Goal: Task Accomplishment & Management: Complete application form

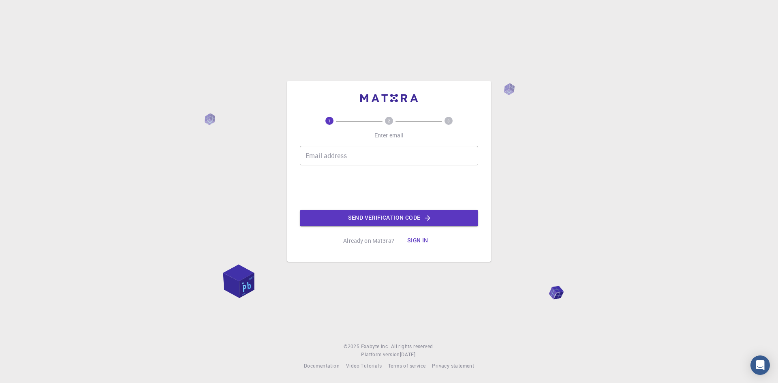
click at [343, 153] on input "Email address" at bounding box center [389, 155] width 178 height 19
type input "[EMAIL_ADDRESS][DOMAIN_NAME]"
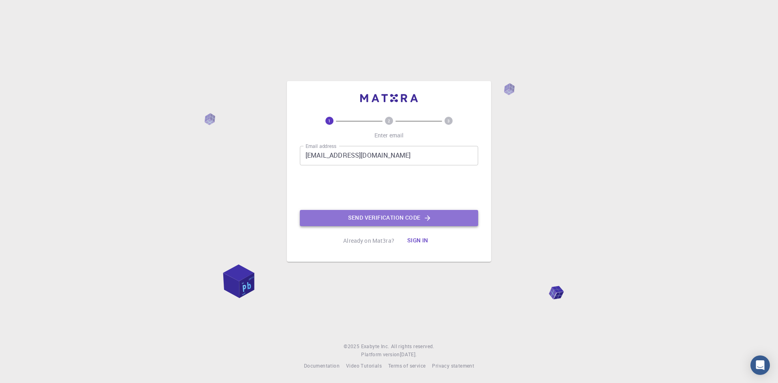
click at [381, 221] on button "Send verification code" at bounding box center [389, 218] width 178 height 16
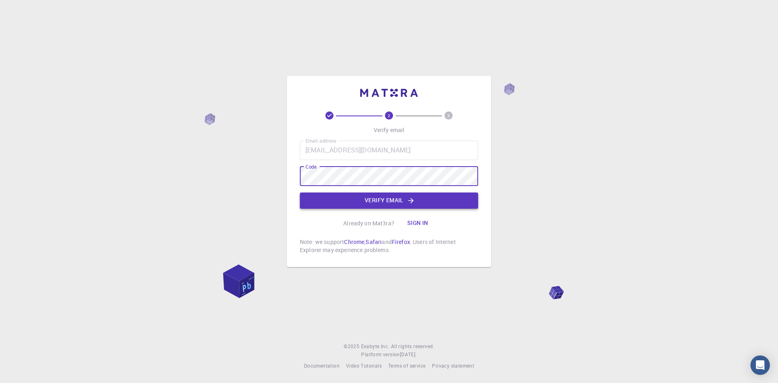
click at [385, 199] on button "Verify email" at bounding box center [389, 200] width 178 height 16
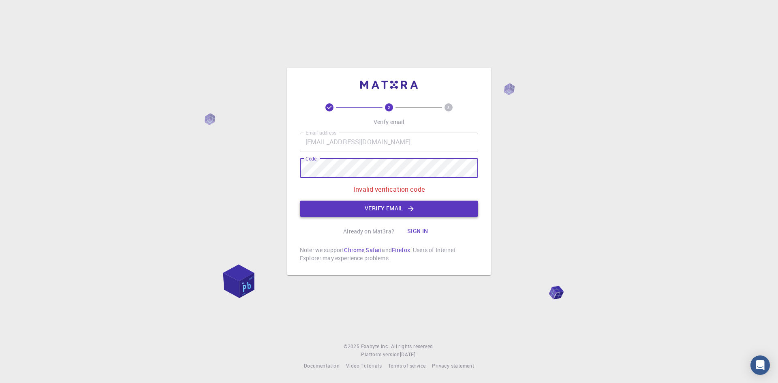
click at [404, 203] on button "Verify email" at bounding box center [389, 209] width 178 height 16
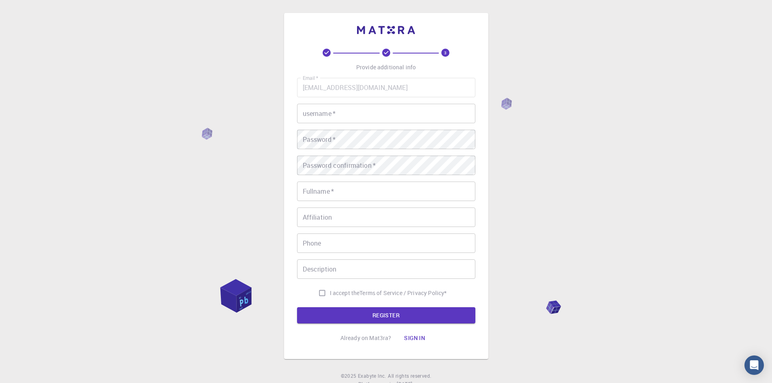
click at [343, 111] on input "username   *" at bounding box center [386, 113] width 178 height 19
type input "[PERSON_NAME]"
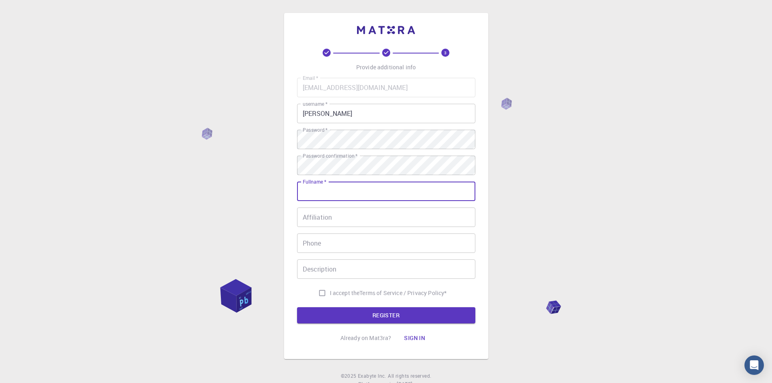
click at [359, 195] on input "Fullname   *" at bounding box center [386, 191] width 178 height 19
click at [332, 191] on input "[PERSON_NAME] ohanty" at bounding box center [386, 191] width 178 height 19
type input "[PERSON_NAME]"
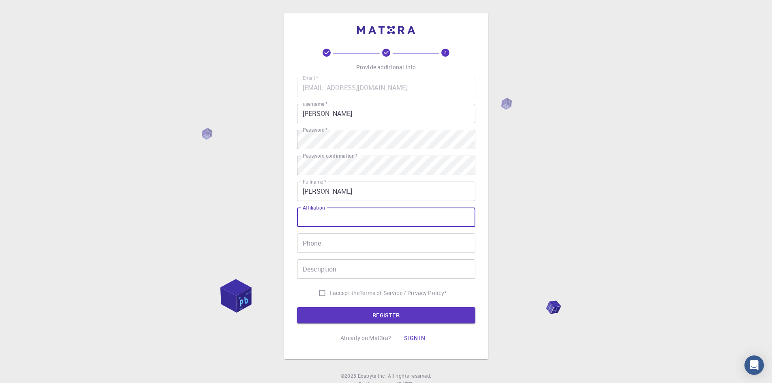
click at [334, 216] on input "Affiliation" at bounding box center [386, 216] width 178 height 19
type input "PhD student"
click at [352, 243] on input "Phone" at bounding box center [386, 242] width 178 height 19
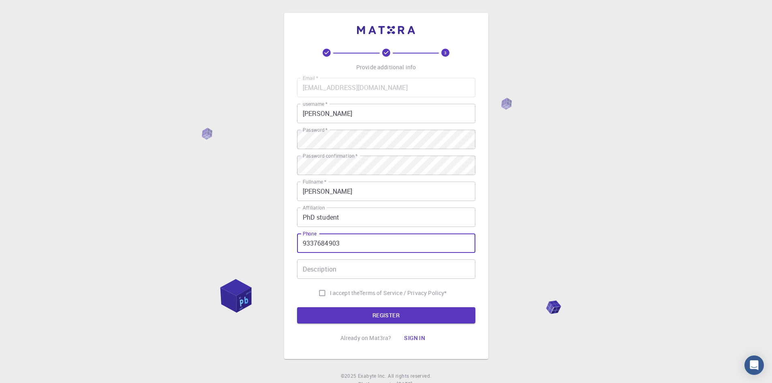
type input "9337684903"
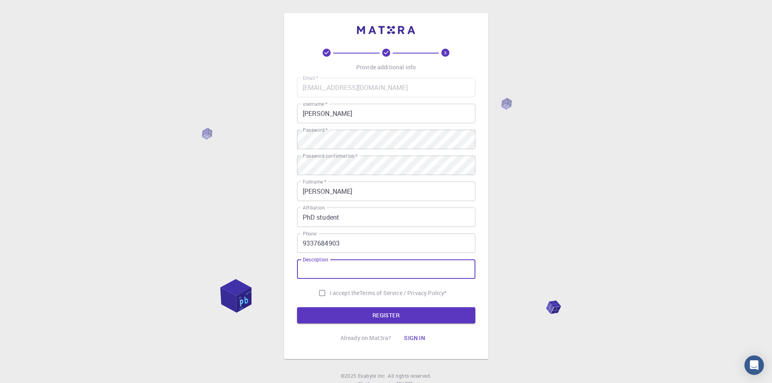
click at [353, 265] on input "Description" at bounding box center [386, 268] width 178 height 19
click at [320, 294] on input "I accept the Terms of Service / Privacy Policy *" at bounding box center [321, 292] width 15 height 15
checkbox input "true"
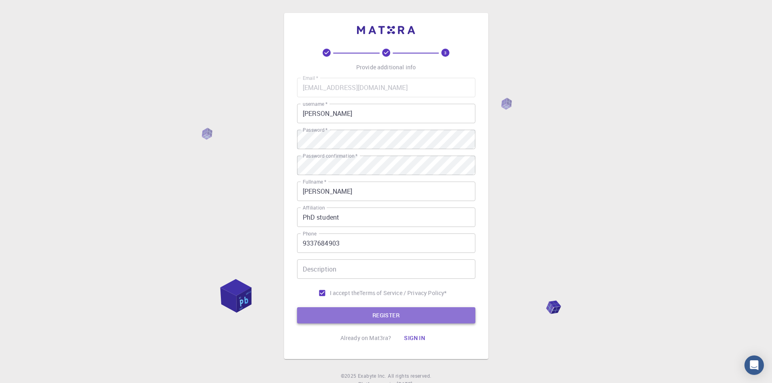
click at [367, 316] on button "REGISTER" at bounding box center [386, 315] width 178 height 16
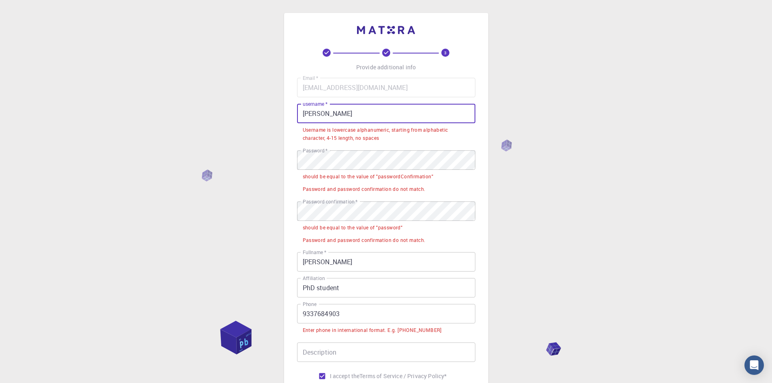
click at [327, 118] on input "[PERSON_NAME]" at bounding box center [386, 113] width 178 height 19
click at [308, 113] on input "[PERSON_NAME]" at bounding box center [386, 113] width 178 height 19
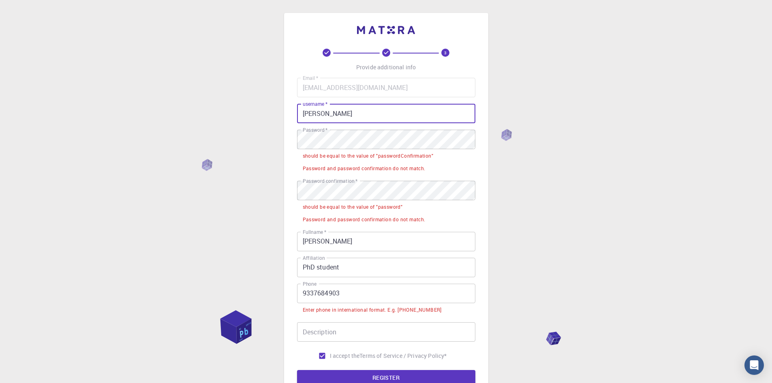
click at [337, 121] on input "[PERSON_NAME]" at bounding box center [386, 113] width 178 height 19
type input "bapun12345"
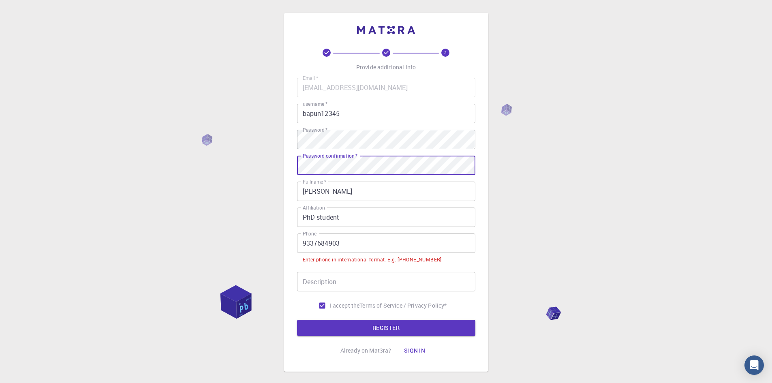
click at [303, 242] on input "9337684903" at bounding box center [386, 242] width 178 height 19
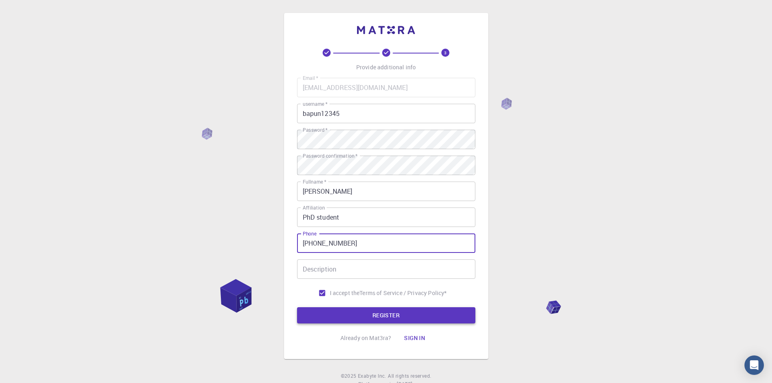
type input "[PHONE_NUMBER]"
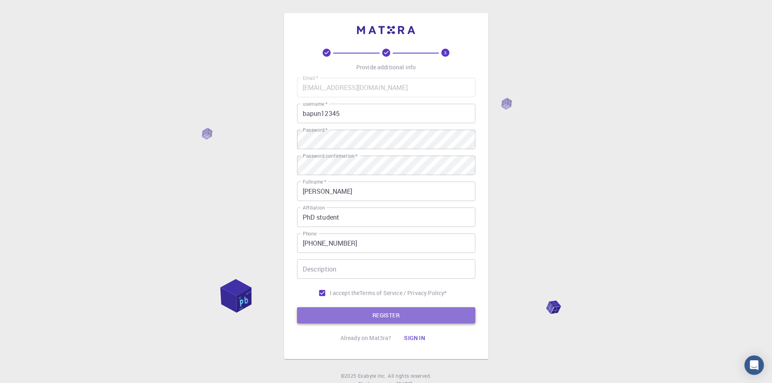
click at [387, 315] on button "REGISTER" at bounding box center [386, 315] width 178 height 16
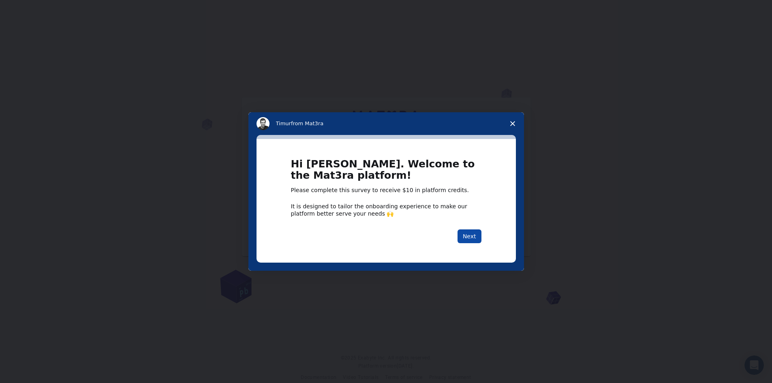
click at [470, 237] on button "Next" at bounding box center [469, 236] width 24 height 14
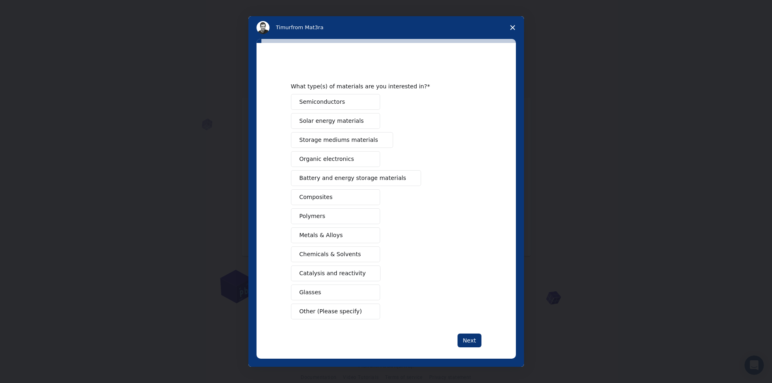
click at [317, 103] on span "Semiconductors" at bounding box center [322, 102] width 46 height 9
click at [340, 182] on span "Battery and energy storage materials" at bounding box center [352, 178] width 107 height 9
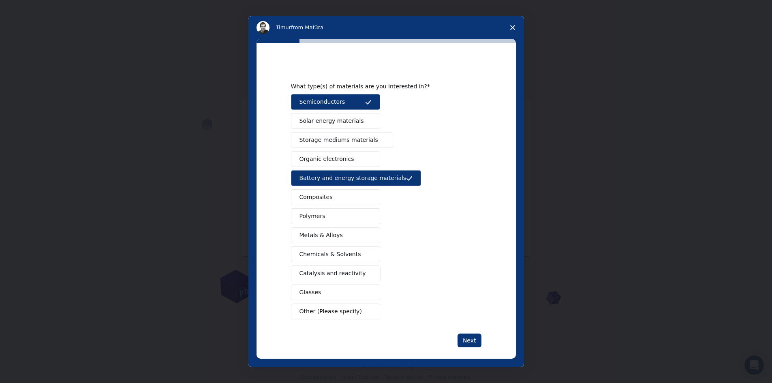
click at [323, 236] on span "Metals & Alloys" at bounding box center [320, 235] width 43 height 9
click at [322, 314] on span "Other (Please specify)" at bounding box center [330, 311] width 62 height 9
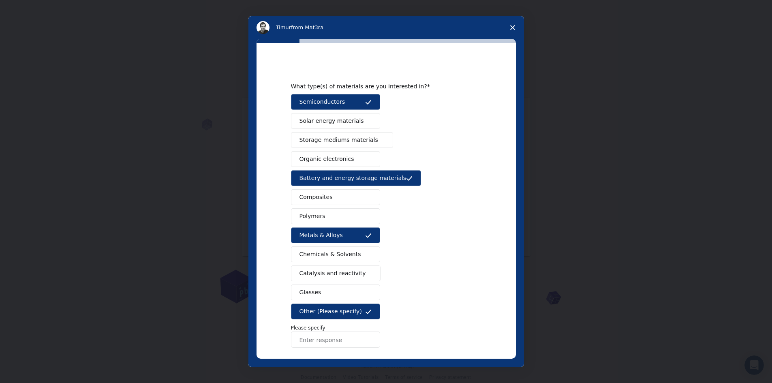
click at [327, 342] on input "Enter response" at bounding box center [335, 339] width 89 height 16
type input "Thermoelectric Materials"
click at [415, 321] on div "Semiconductors Solar energy materials Storage mediums materials Organic electro…" at bounding box center [386, 221] width 190 height 254
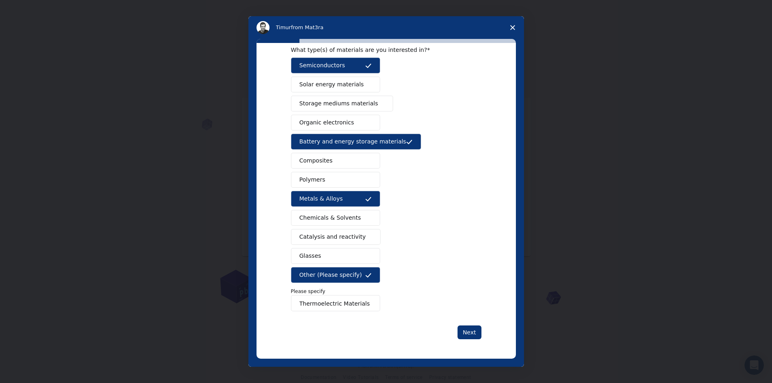
scroll to position [11, 0]
click at [475, 333] on button "Next" at bounding box center [469, 332] width 24 height 14
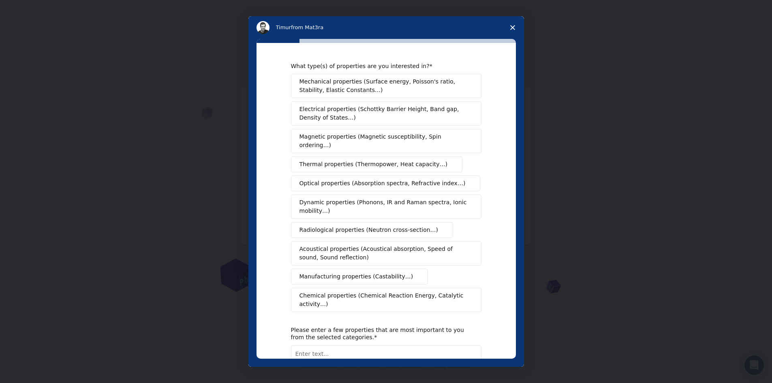
click at [410, 118] on span "Electrical properties (Schottky Barrier Height, Band gap, Density of States…)" at bounding box center [383, 113] width 169 height 17
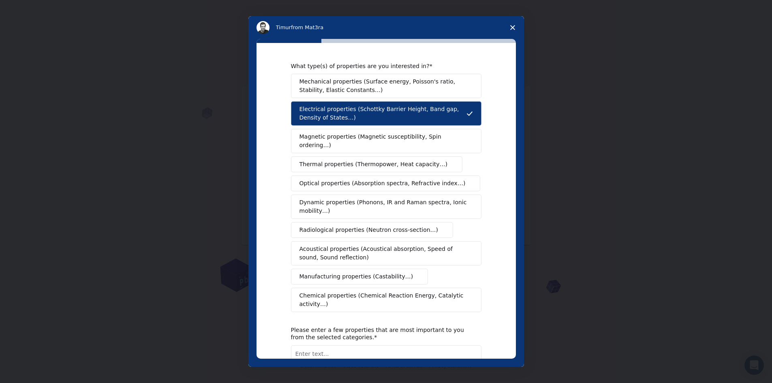
click at [384, 137] on span "Magnetic properties (Magnetic susceptibility, Spin ordering…)" at bounding box center [382, 140] width 167 height 17
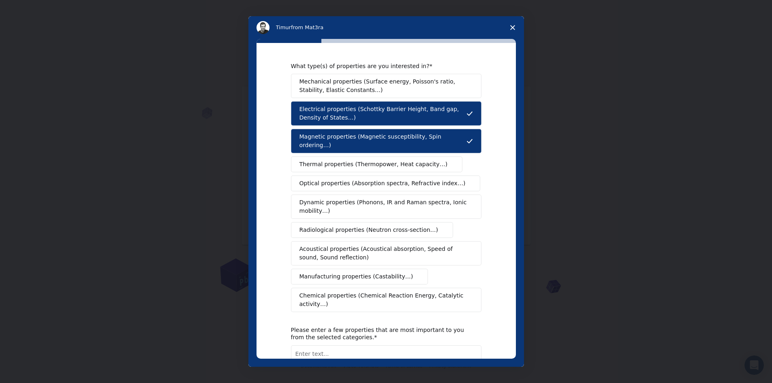
click at [384, 160] on span "Thermal properties (Thermopower, Heat capacity…)" at bounding box center [373, 164] width 148 height 9
click at [379, 179] on span "Optical properties (Absorption spectra, Refractive index…)" at bounding box center [382, 183] width 166 height 9
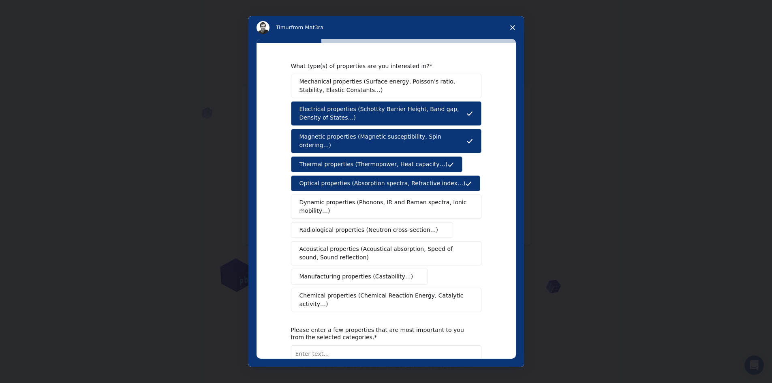
click at [373, 199] on span "Dynamic properties (Phonons, IR and Raman spectra, Ionic mobility…)" at bounding box center [383, 206] width 168 height 17
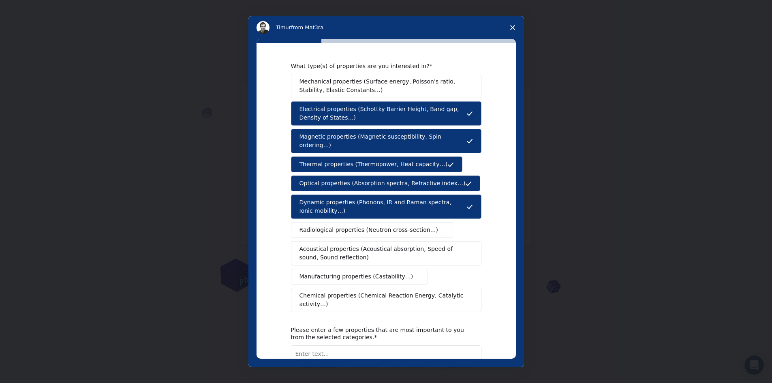
click at [398, 86] on span "Mechanical properties (Surface energy, Poisson's ratio, Stability, Elastic Cons…" at bounding box center [383, 85] width 169 height 17
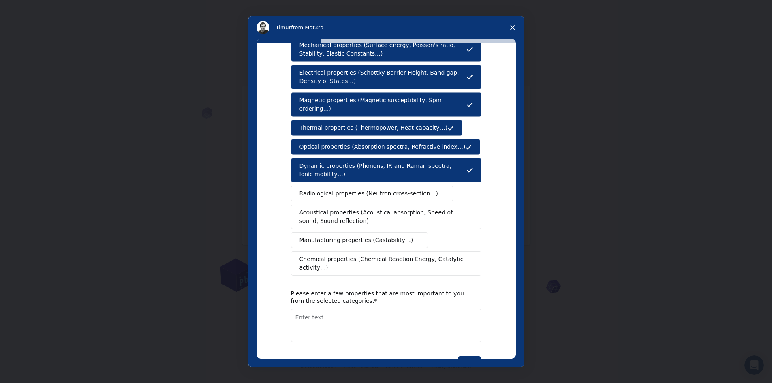
scroll to position [50, 0]
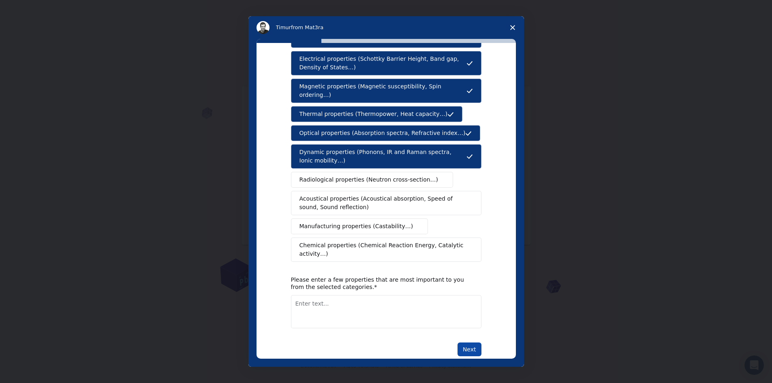
click at [465, 342] on button "Next" at bounding box center [469, 349] width 24 height 14
click at [334, 295] on textarea "Enter text..." at bounding box center [386, 311] width 190 height 33
click at [319, 295] on textarea "Electrical properties and Dynamic Properties" at bounding box center [386, 311] width 190 height 33
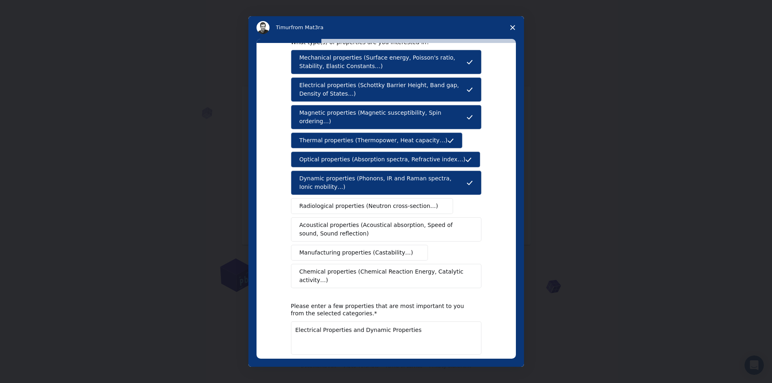
scroll to position [10, 0]
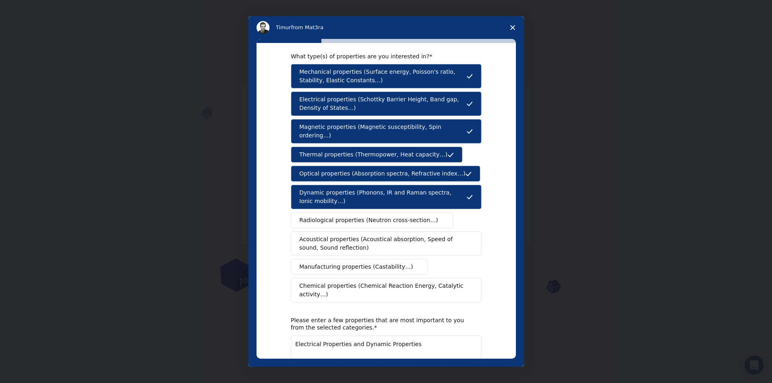
click at [410, 335] on textarea "Electrical Properties and Dynamic Properties" at bounding box center [386, 351] width 190 height 33
click at [352, 335] on textarea "Electrical Properties and Dynamic Properties" at bounding box center [386, 351] width 190 height 33
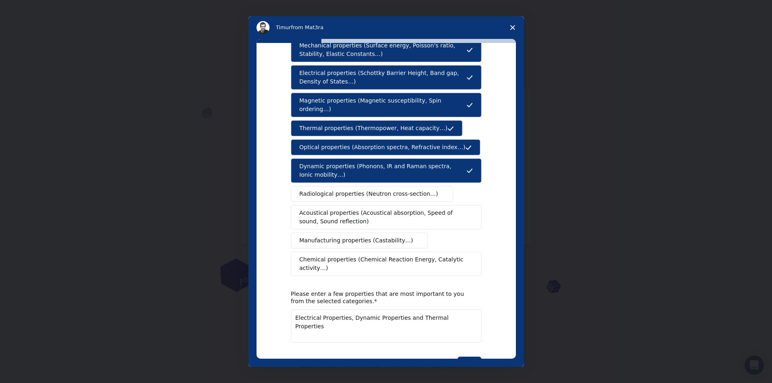
scroll to position [50, 0]
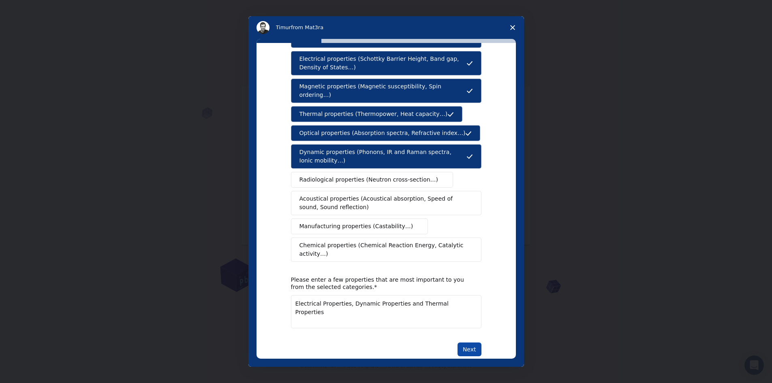
type textarea "Electrical Properties, Dynamic Properties and Thermal Properties"
click at [468, 342] on button "Next" at bounding box center [469, 349] width 24 height 14
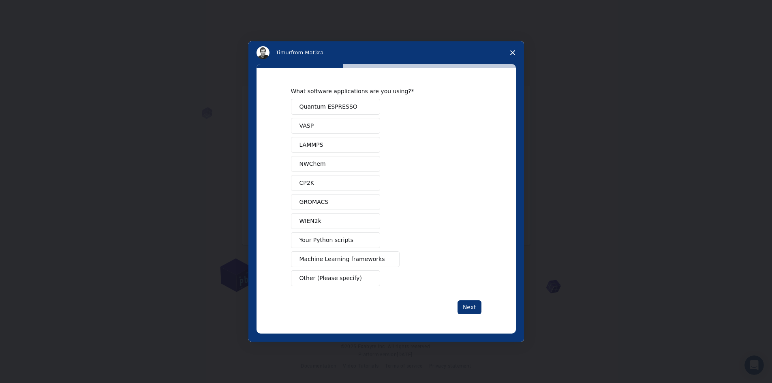
scroll to position [0, 0]
click at [333, 104] on span "Quantum ESPRESSO" at bounding box center [328, 107] width 58 height 9
click at [467, 308] on button "Next" at bounding box center [469, 307] width 24 height 14
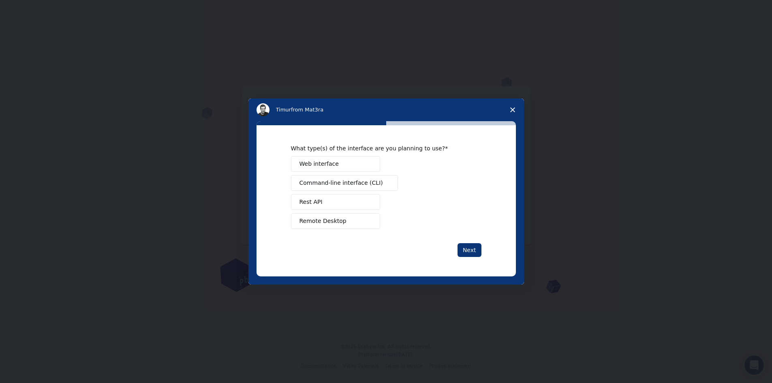
click at [330, 180] on span "Command-line interface (CLI)" at bounding box center [340, 183] width 83 height 9
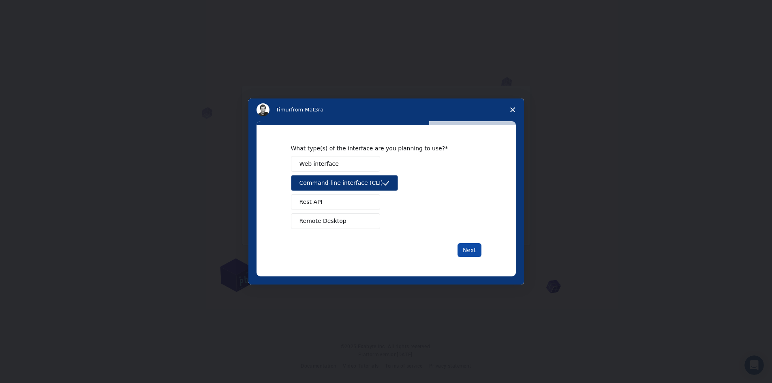
click at [474, 251] on button "Next" at bounding box center [469, 250] width 24 height 14
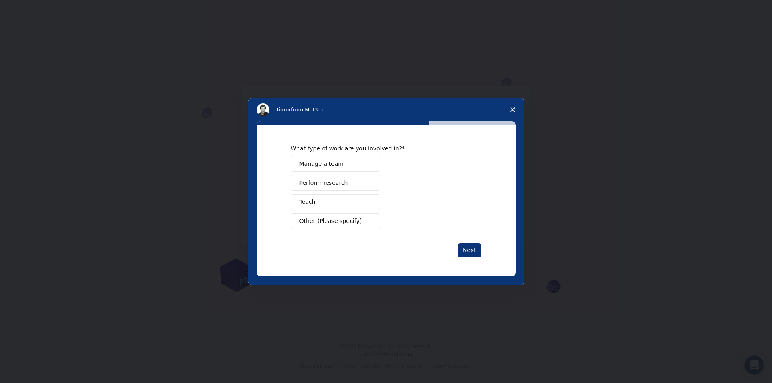
click at [325, 180] on span "Perform research" at bounding box center [323, 183] width 49 height 9
click at [475, 252] on button "Next" at bounding box center [469, 250] width 24 height 14
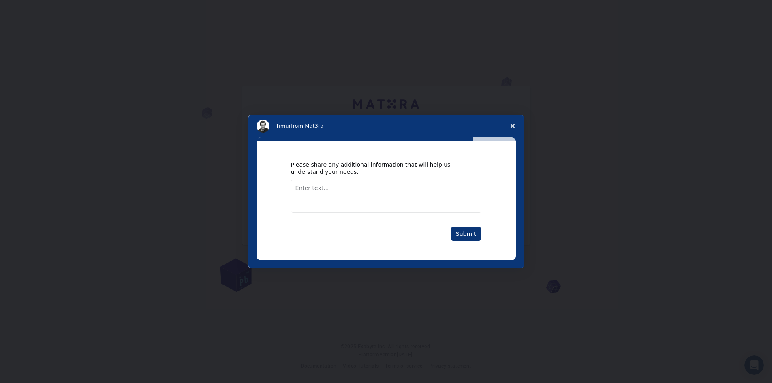
click at [345, 193] on textarea "Enter text..." at bounding box center [386, 195] width 190 height 33
drag, startPoint x: 329, startPoint y: 188, endPoint x: 378, endPoint y: 190, distance: 49.0
click at [378, 190] on textarea "I have BURIA graphical interface" at bounding box center [386, 195] width 190 height 33
paste textarea "Graphical interfaces"
type textarea "I have BURIA Graphical interface, I know little bit calculation in that for DOS…"
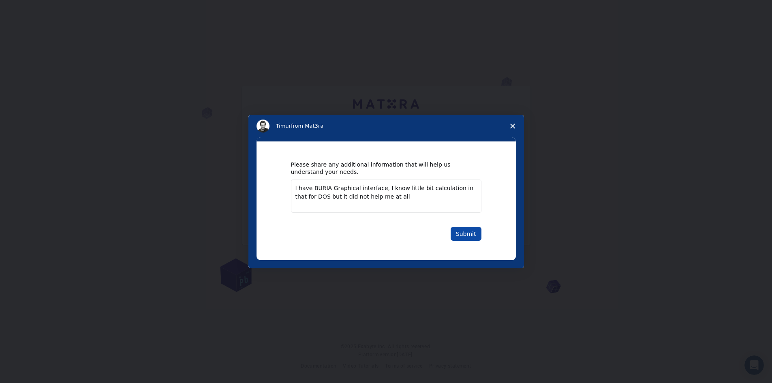
click at [473, 233] on button "Submit" at bounding box center [466, 234] width 31 height 14
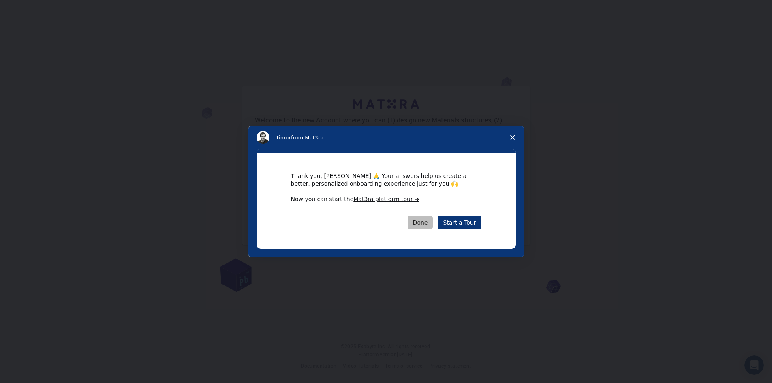
click at [428, 224] on button "Done" at bounding box center [421, 223] width 26 height 14
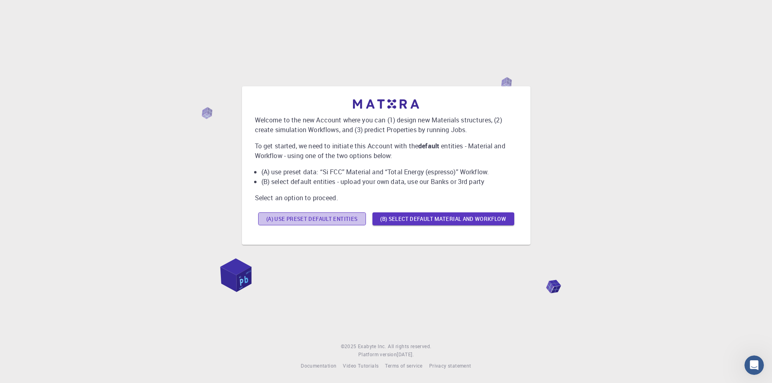
click at [340, 218] on button "(A) Use preset default entities" at bounding box center [312, 218] width 108 height 13
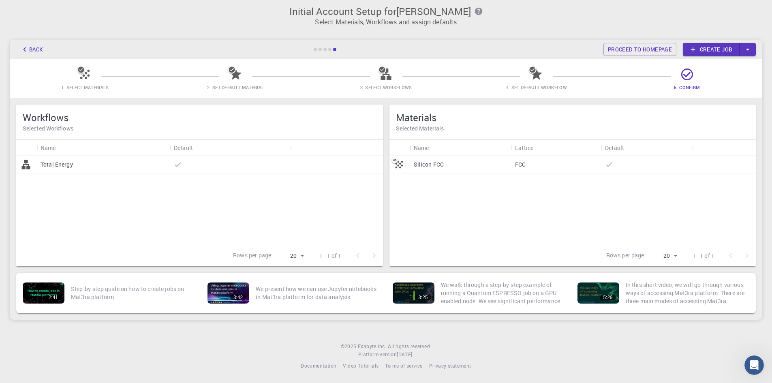
scroll to position [4, 0]
click at [460, 169] on div "Silicon FCC" at bounding box center [461, 165] width 102 height 18
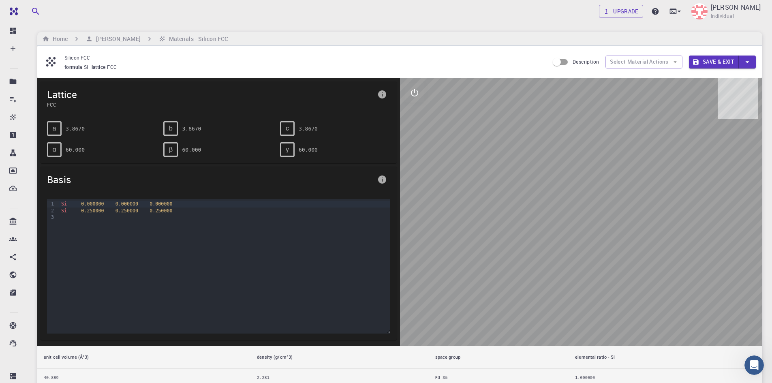
drag, startPoint x: 548, startPoint y: 205, endPoint x: 609, endPoint y: 215, distance: 62.3
click at [609, 215] on div at bounding box center [581, 211] width 363 height 267
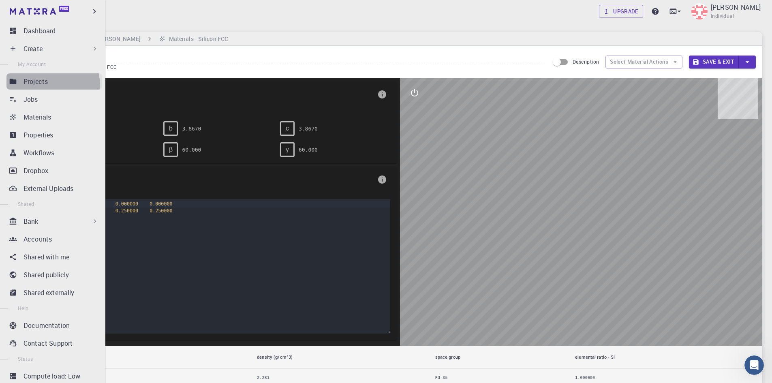
click at [45, 86] on p "Projects" at bounding box center [35, 82] width 24 height 10
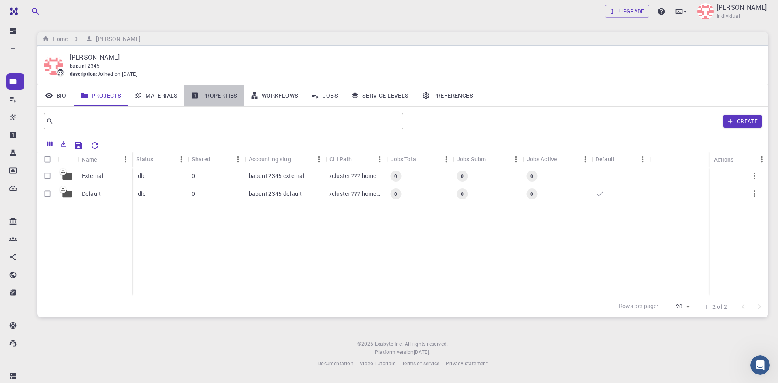
click at [214, 97] on link "Properties" at bounding box center [214, 95] width 60 height 21
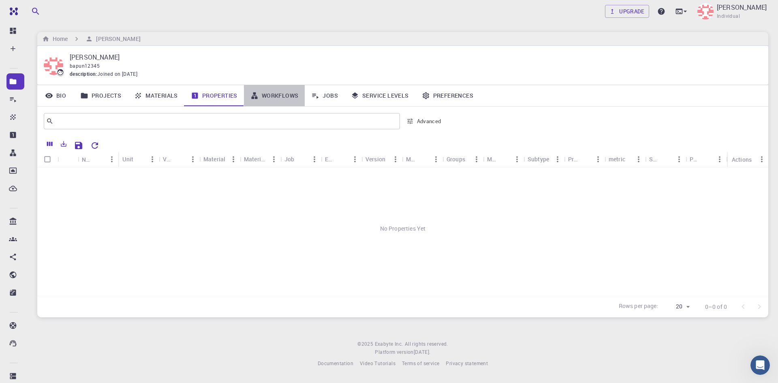
click at [288, 94] on link "Workflows" at bounding box center [274, 95] width 61 height 21
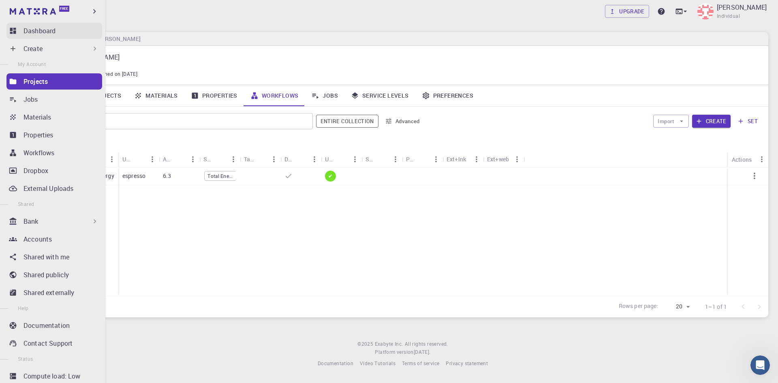
click at [9, 30] on icon at bounding box center [13, 31] width 8 height 8
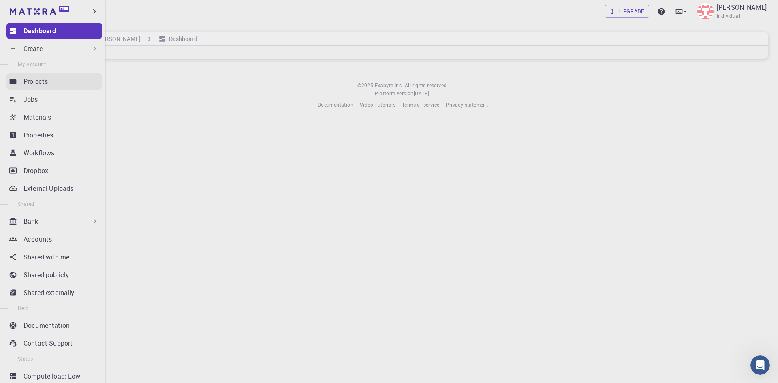
click at [43, 81] on p "Projects" at bounding box center [35, 82] width 24 height 10
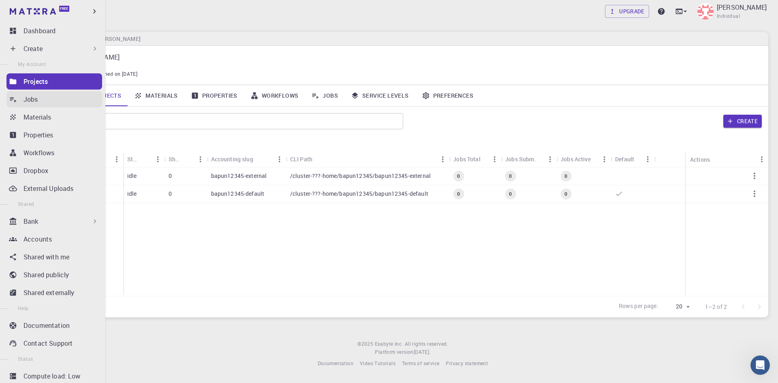
click at [44, 98] on div "Jobs" at bounding box center [62, 99] width 79 height 10
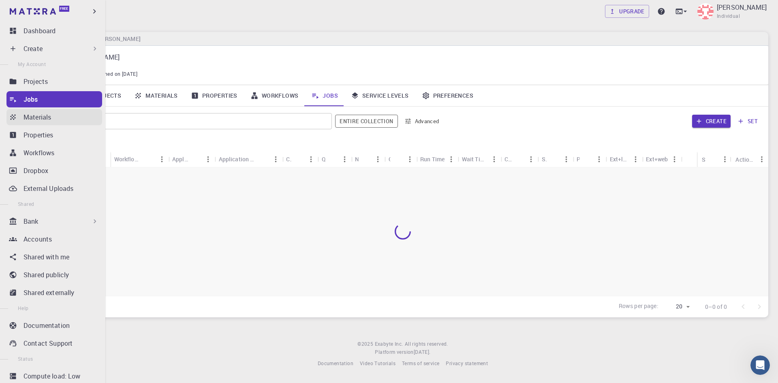
click at [51, 120] on div "Materials" at bounding box center [62, 117] width 79 height 10
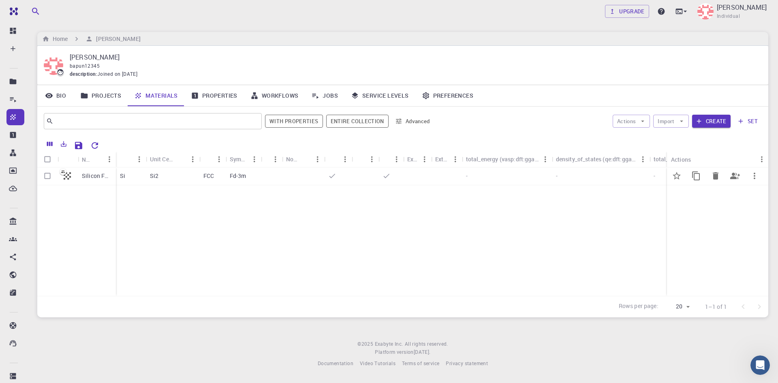
click at [127, 175] on div "Si" at bounding box center [131, 176] width 30 height 18
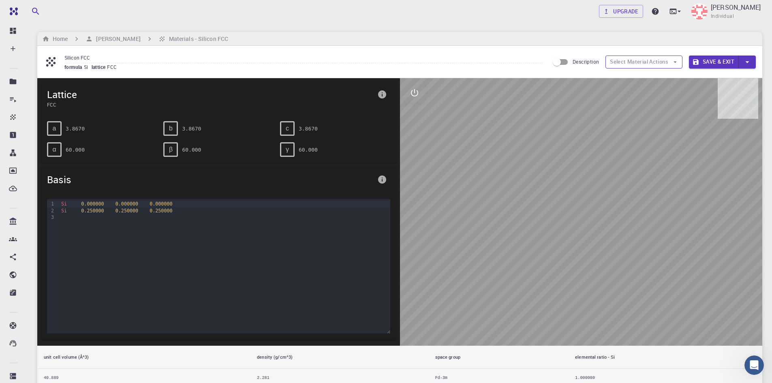
click at [649, 64] on button "Select Material Actions" at bounding box center [643, 62] width 77 height 13
click at [654, 61] on button "Select Material Actions" at bounding box center [643, 62] width 77 height 13
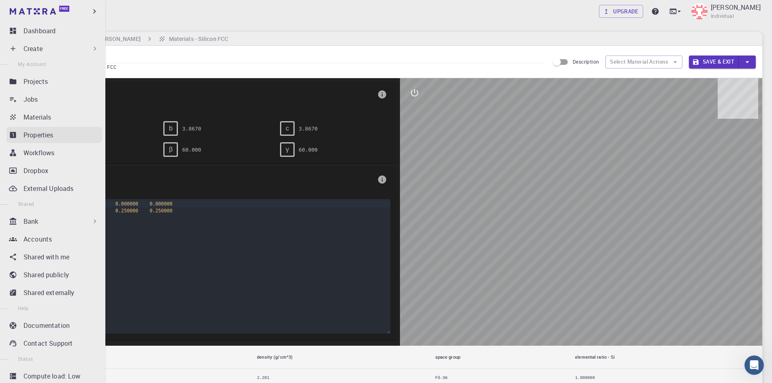
click at [56, 135] on div "Properties" at bounding box center [62, 135] width 79 height 10
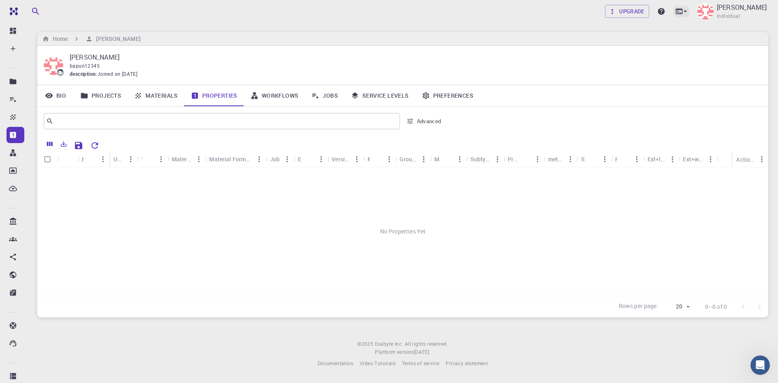
click at [681, 12] on icon at bounding box center [685, 11] width 8 height 8
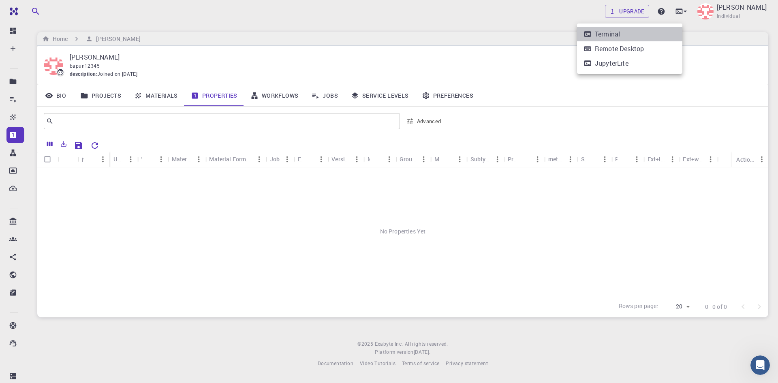
click at [623, 35] on li "Terminal" at bounding box center [629, 34] width 105 height 15
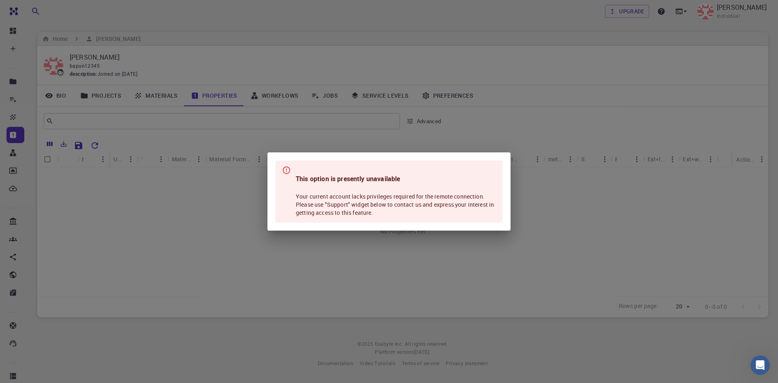
click at [487, 113] on div "This option is presently unavailable Your current account lacks privileges requ…" at bounding box center [389, 191] width 778 height 383
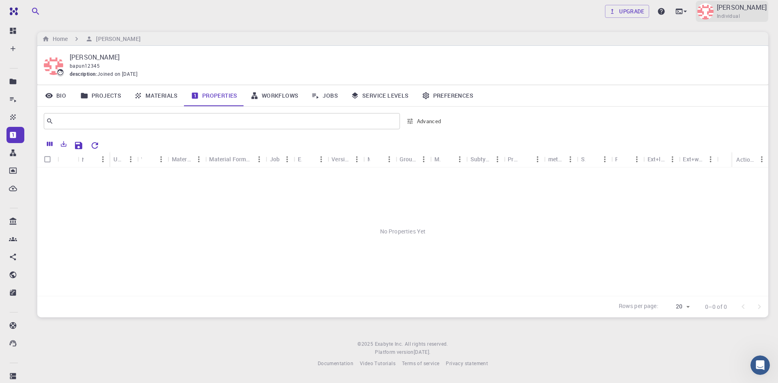
click at [717, 13] on span "Individual" at bounding box center [728, 16] width 23 height 8
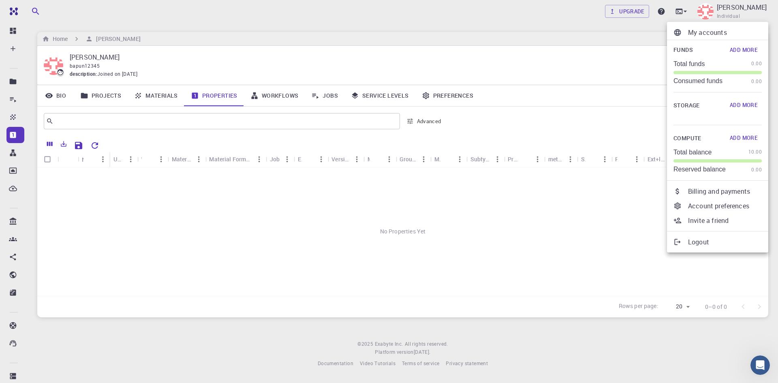
click at [634, 94] on div at bounding box center [389, 191] width 778 height 383
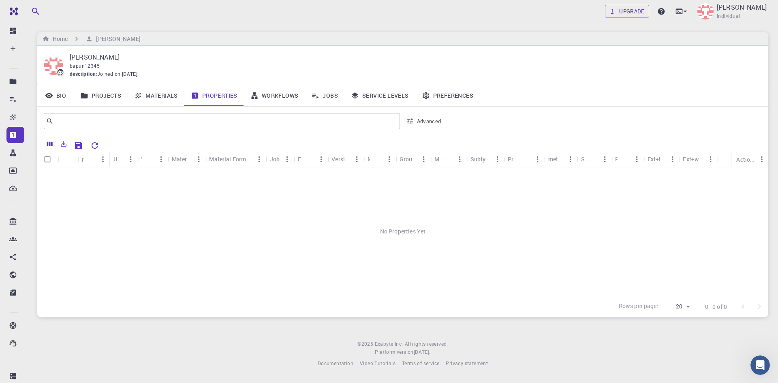
click at [161, 99] on link "Materials" at bounding box center [156, 95] width 57 height 21
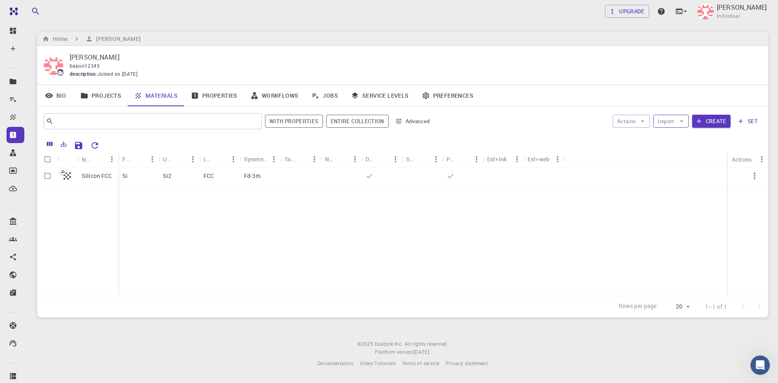
click at [681, 122] on icon "button" at bounding box center [681, 120] width 7 height 7
click at [572, 97] on div "Bio Projects Materials Properties Workflows Jobs Service Levels Preferences" at bounding box center [402, 95] width 731 height 21
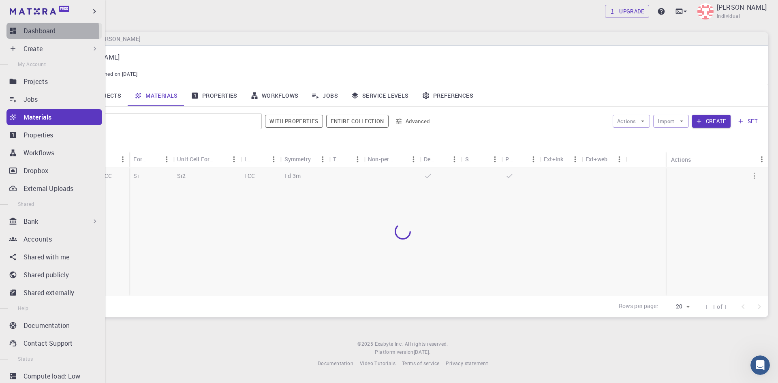
click at [32, 32] on p "Dashboard" at bounding box center [39, 31] width 32 height 10
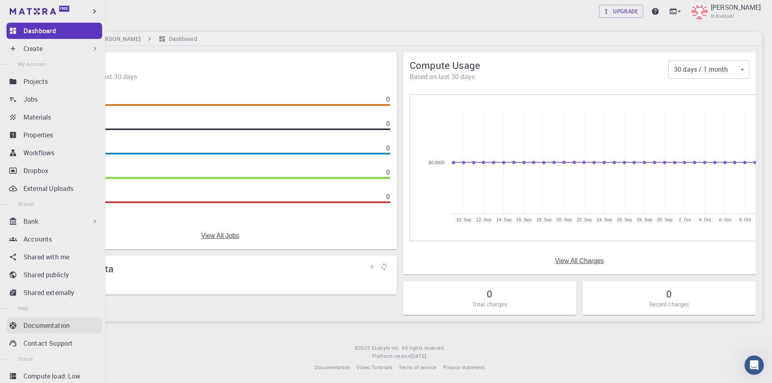
click at [64, 327] on p "Documentation" at bounding box center [46, 325] width 46 height 10
